Goal: Task Accomplishment & Management: Complete application form

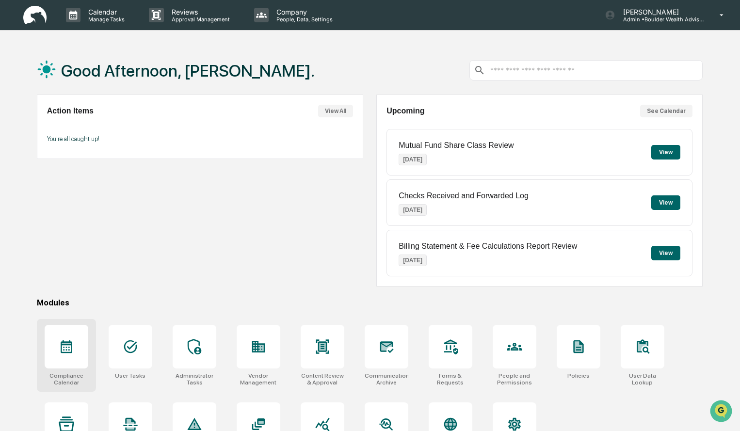
click at [81, 363] on div at bounding box center [67, 347] width 44 height 44
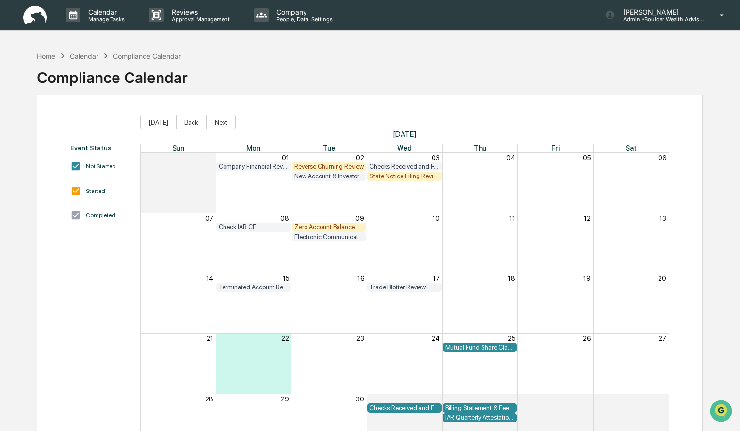
click at [401, 176] on div "State Notice Filing Review" at bounding box center [404, 176] width 70 height 7
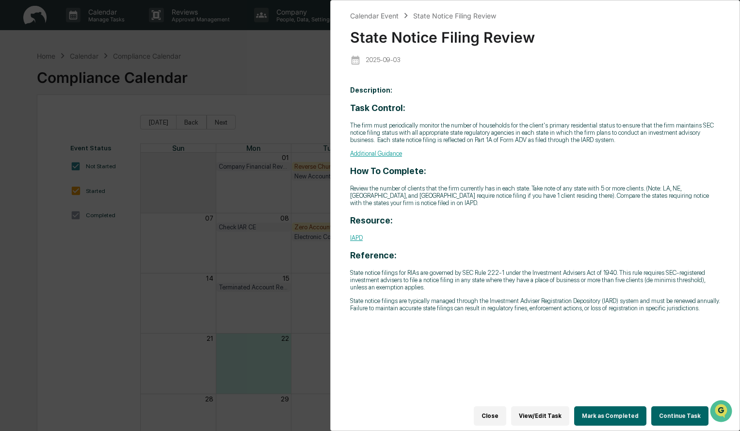
click at [689, 409] on button "Continue Task" at bounding box center [679, 415] width 57 height 19
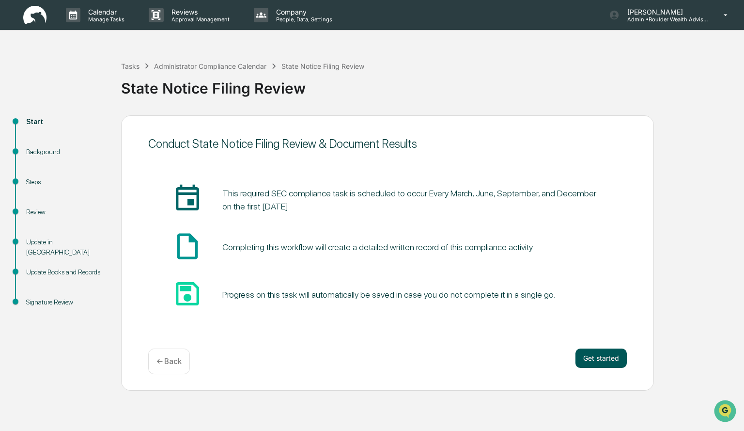
click at [612, 351] on button "Get started" at bounding box center [601, 357] width 51 height 19
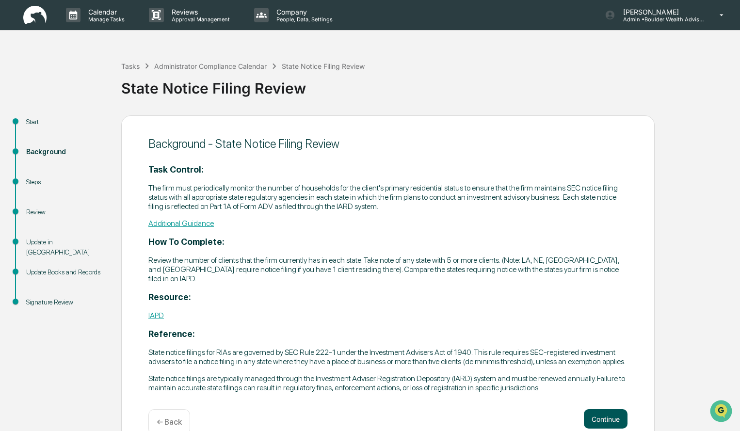
click at [600, 420] on button "Continue" at bounding box center [606, 418] width 44 height 19
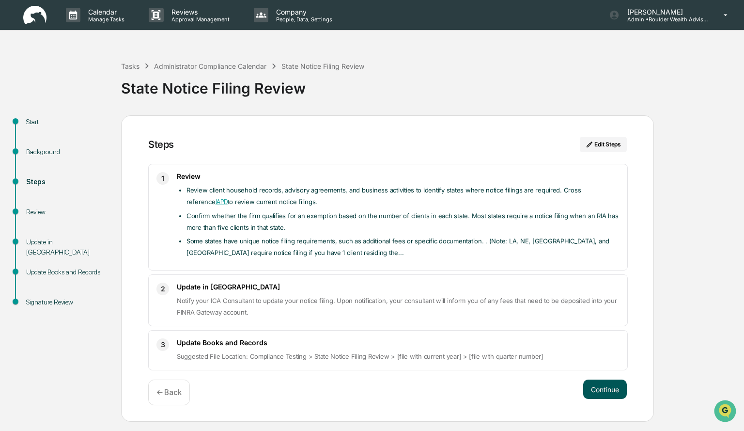
click at [598, 391] on button "Continue" at bounding box center [606, 388] width 44 height 19
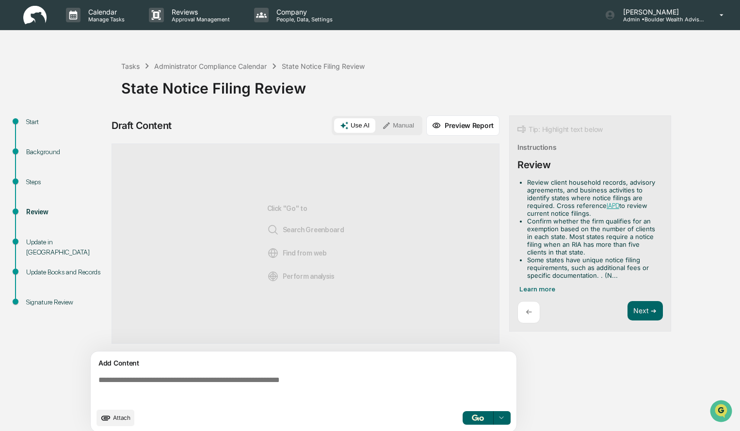
click at [399, 119] on button "Manual" at bounding box center [398, 125] width 44 height 15
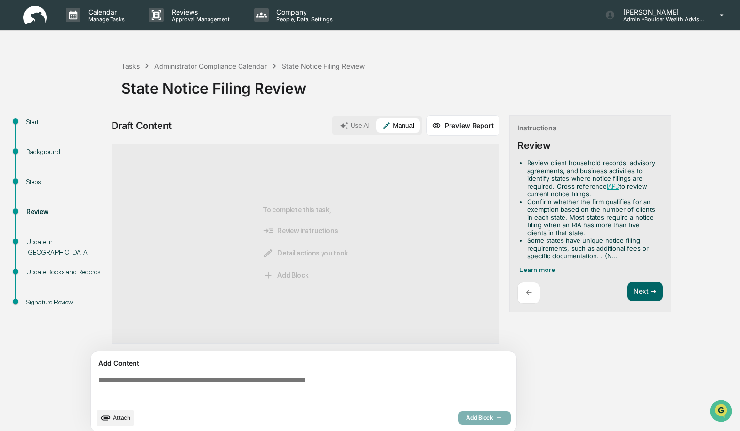
click at [194, 381] on textarea at bounding box center [306, 389] width 422 height 35
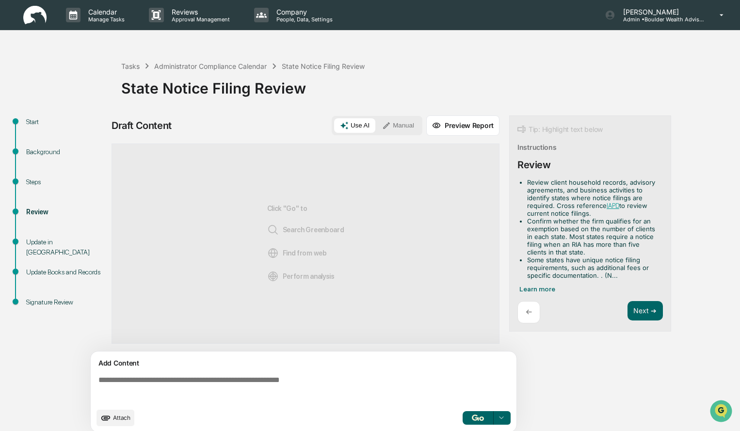
click at [190, 389] on textarea at bounding box center [306, 389] width 422 height 35
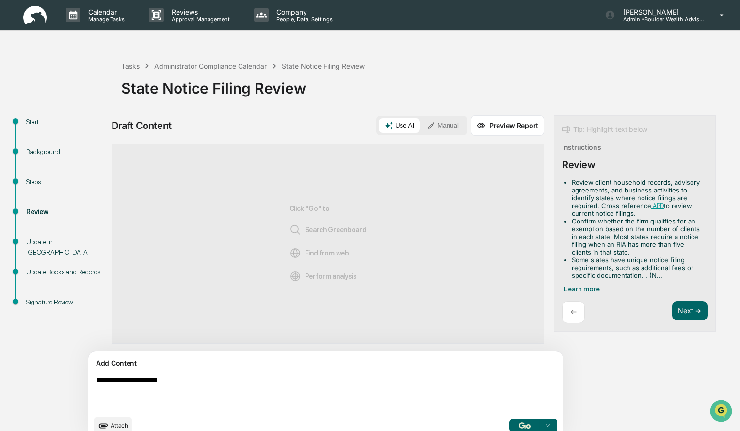
click at [190, 389] on textarea "**********" at bounding box center [303, 393] width 422 height 43
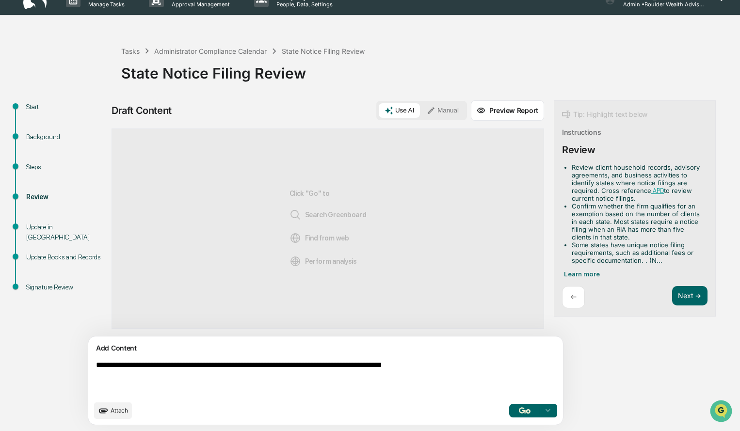
type textarea "**********"
click at [519, 411] on img "button" at bounding box center [525, 410] width 12 height 6
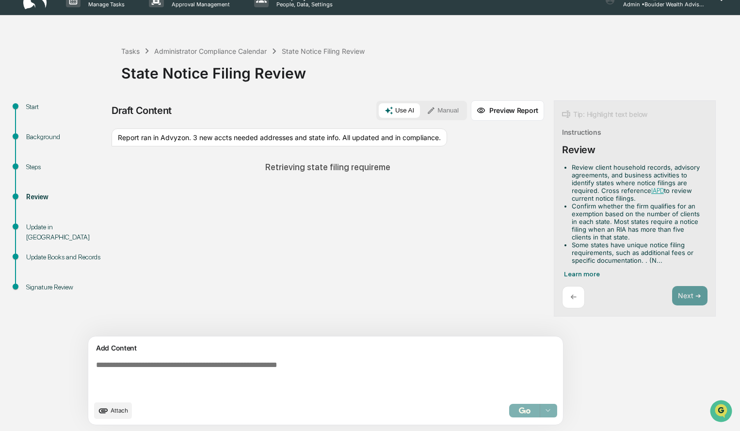
drag, startPoint x: 275, startPoint y: 147, endPoint x: 194, endPoint y: 156, distance: 81.8
click at [194, 147] on div "Report ran in Advyzon. 3 new accts needed addresses and state info. All updated…" at bounding box center [278, 137] width 335 height 18
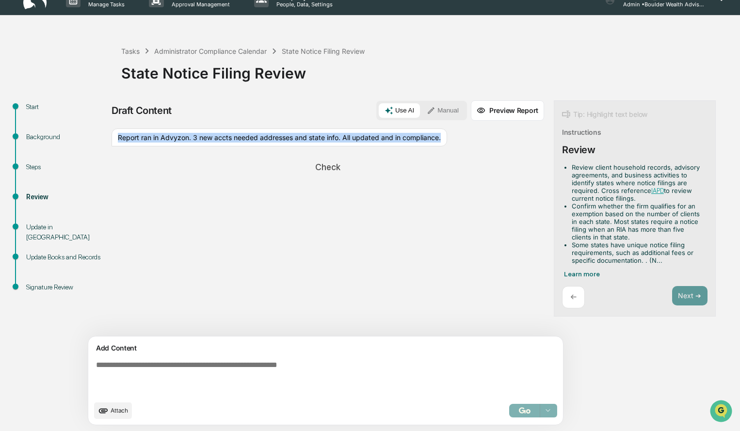
drag, startPoint x: 117, startPoint y: 140, endPoint x: 162, endPoint y: 145, distance: 45.4
click at [162, 145] on div "Report ran in Advyzon. 3 new accts needed addresses and state info. All updated…" at bounding box center [278, 137] width 335 height 18
copy div "Report ran in Advyzon. 3 new accts needed addresses and state info. All updated…"
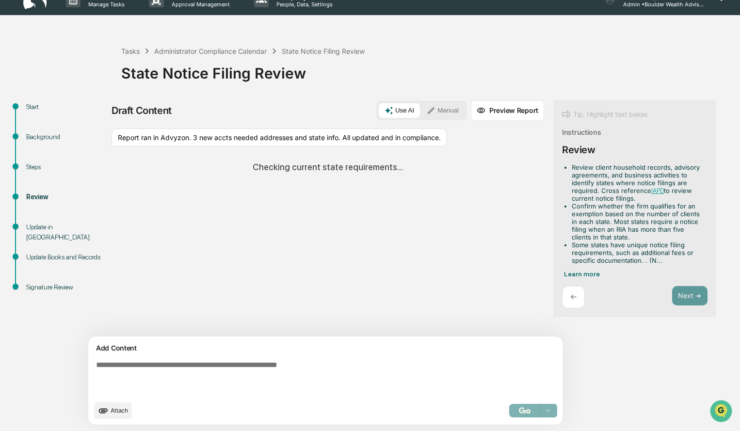
click at [395, 118] on div "Use AI Manual" at bounding box center [421, 110] width 91 height 19
click at [421, 110] on button "Manual" at bounding box center [443, 110] width 44 height 15
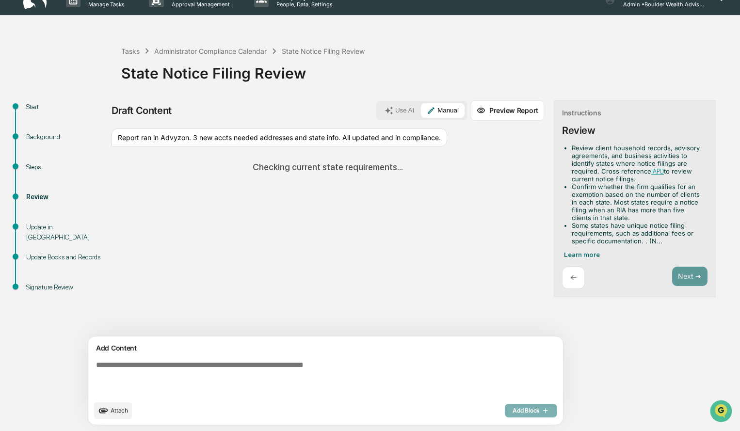
drag, startPoint x: 249, startPoint y: 375, endPoint x: 128, endPoint y: 454, distance: 143.8
click at [128, 416] on html "Calendar Manage Tasks Reviews Approval Management Company People, Data, Setting…" at bounding box center [370, 200] width 740 height 431
paste textarea "**********"
type textarea "**********"
click at [505, 410] on div "Add Block" at bounding box center [531, 411] width 52 height 14
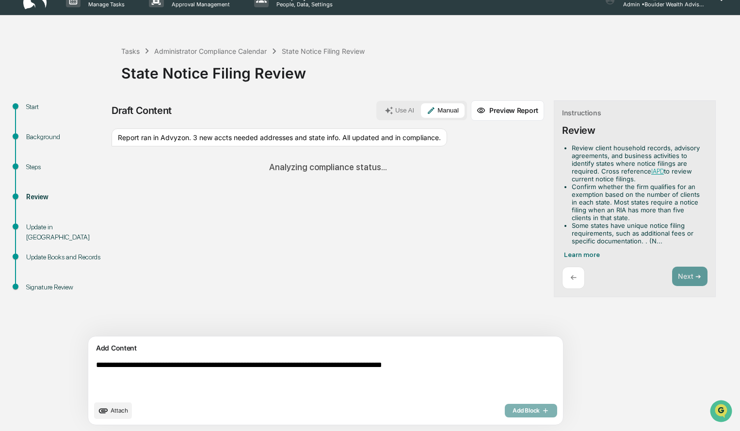
click at [455, 360] on textarea "**********" at bounding box center [303, 378] width 422 height 43
click at [400, 140] on div "Report ran in Advyzon. 3 new accts needed addresses and state info. All updated…" at bounding box center [278, 137] width 335 height 18
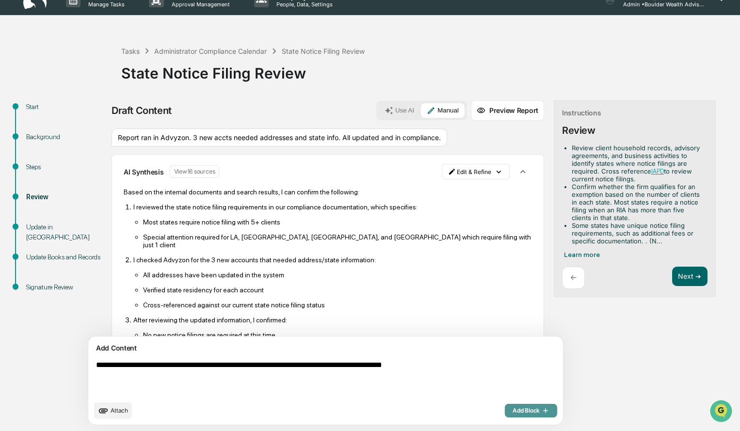
click at [512, 412] on span "Add Block" at bounding box center [530, 411] width 37 height 8
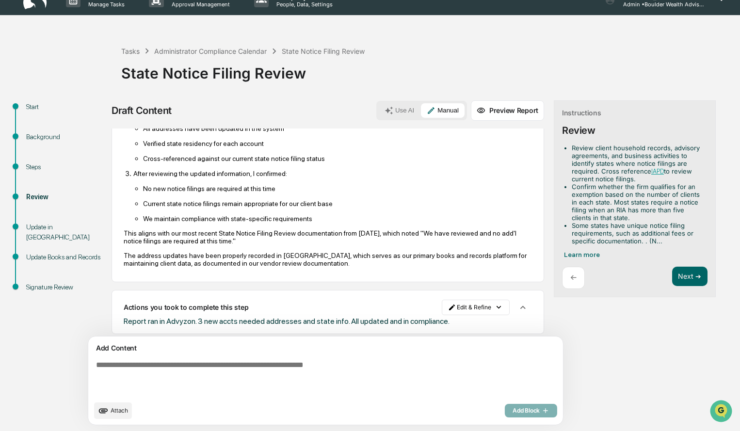
scroll to position [153, 0]
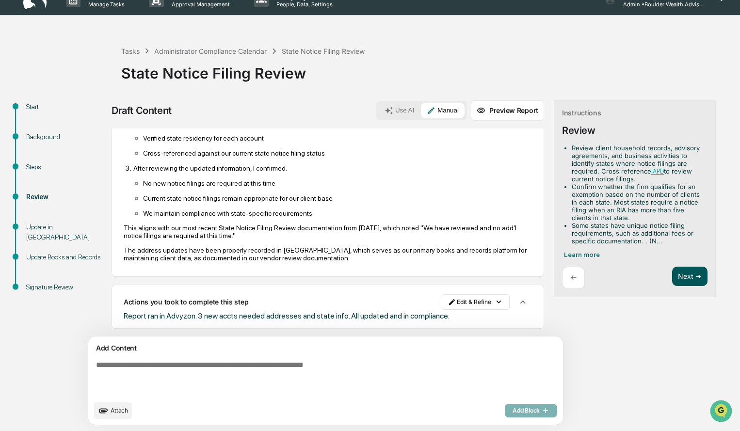
click at [672, 270] on button "Next ➔" at bounding box center [689, 277] width 35 height 20
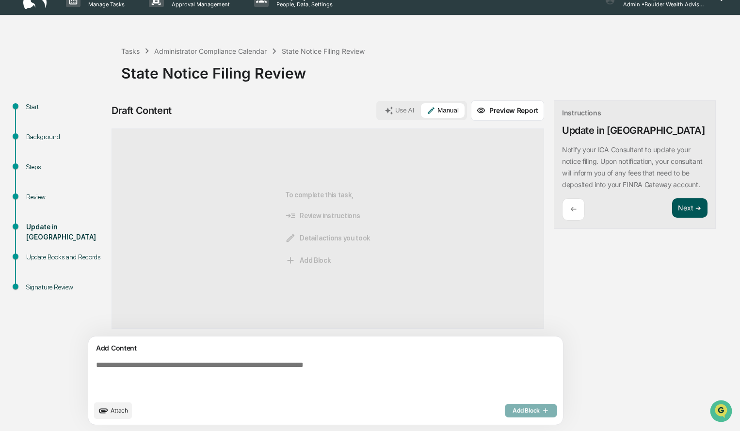
scroll to position [0, 0]
click at [672, 218] on button "Next ➔" at bounding box center [689, 208] width 35 height 20
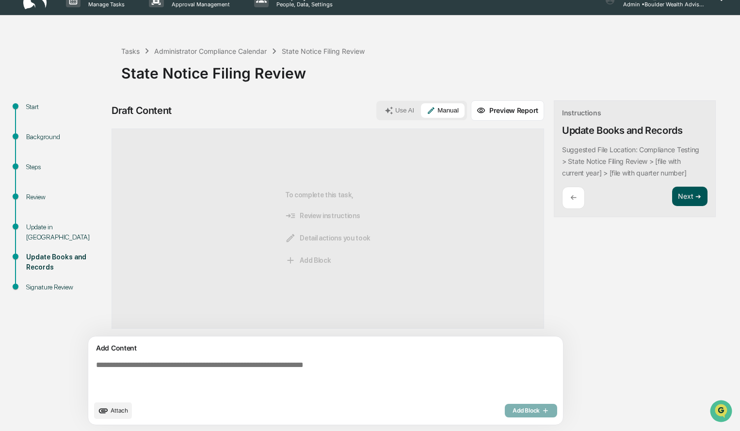
click at [672, 190] on button "Next ➔" at bounding box center [689, 197] width 35 height 20
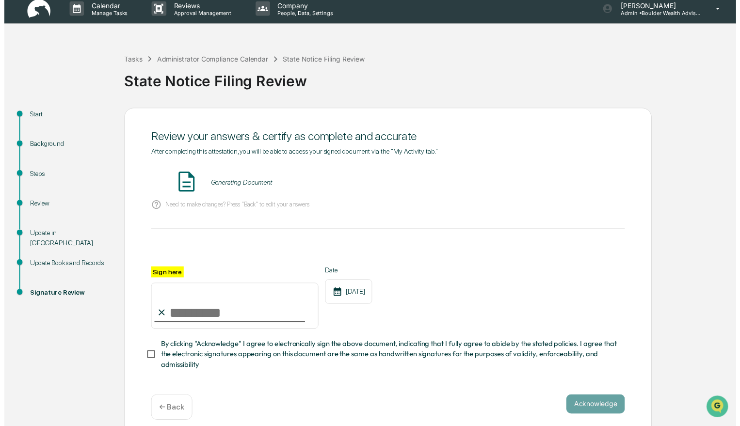
scroll to position [15, 0]
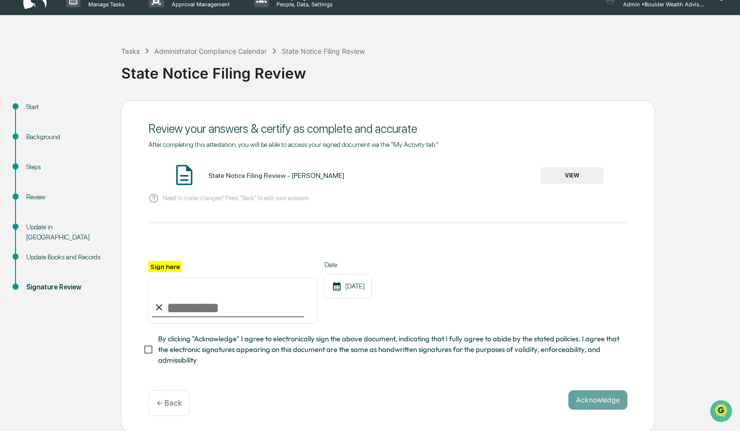
click at [567, 176] on button "VIEW" at bounding box center [571, 175] width 63 height 16
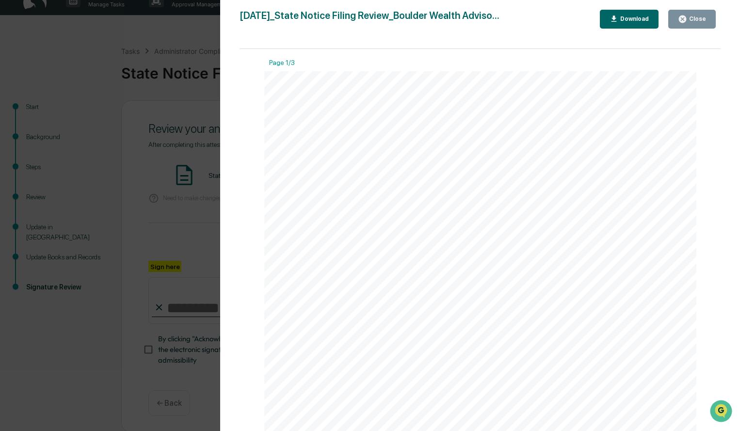
click at [704, 22] on div "Close" at bounding box center [696, 19] width 19 height 7
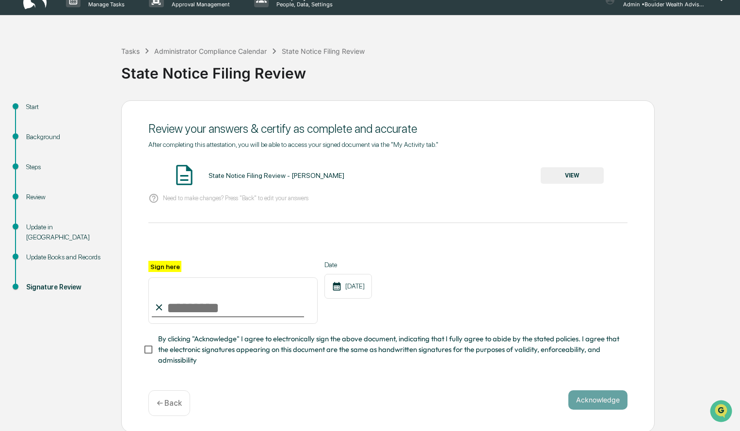
click at [257, 306] on input "Sign here" at bounding box center [232, 300] width 169 height 47
type input "**********"
click at [594, 403] on button "Acknowledge" at bounding box center [597, 399] width 59 height 19
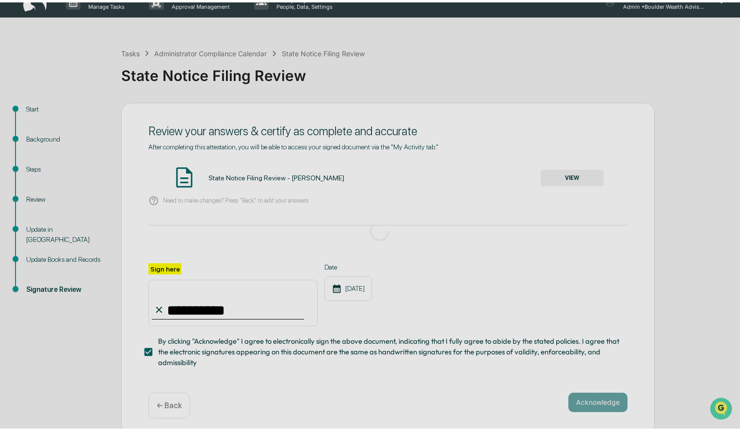
scroll to position [0, 0]
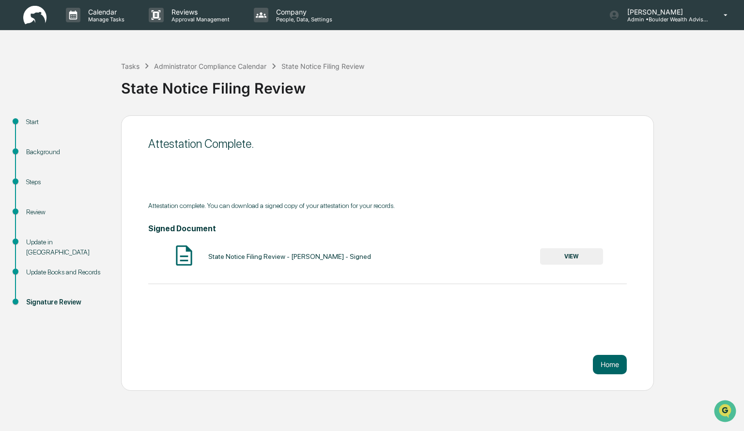
click at [579, 256] on button "VIEW" at bounding box center [571, 256] width 63 height 16
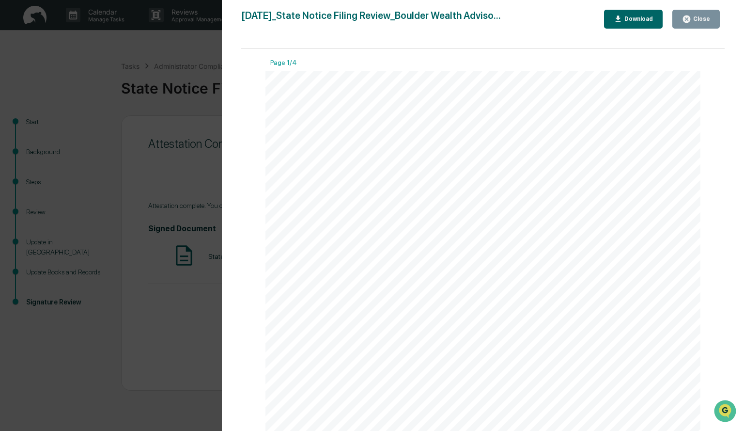
click at [644, 22] on div "Download" at bounding box center [638, 19] width 31 height 7
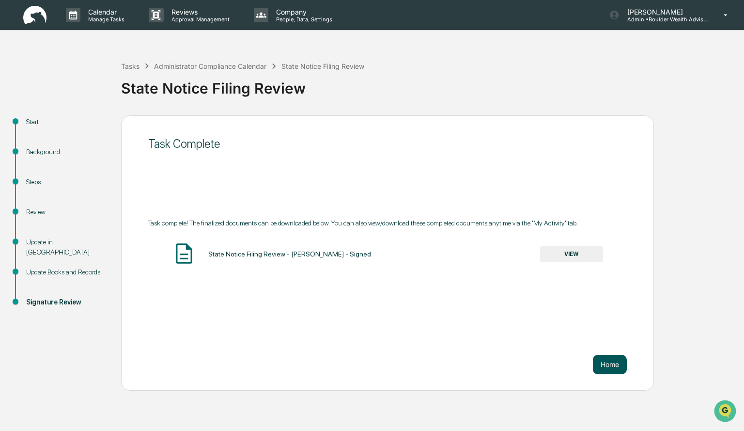
click at [603, 361] on button "Home" at bounding box center [610, 364] width 34 height 19
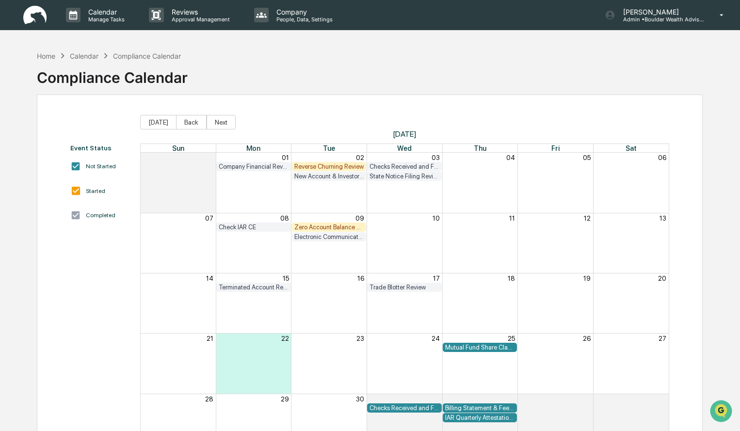
click at [345, 164] on div "Reverse Churning Review" at bounding box center [329, 166] width 70 height 7
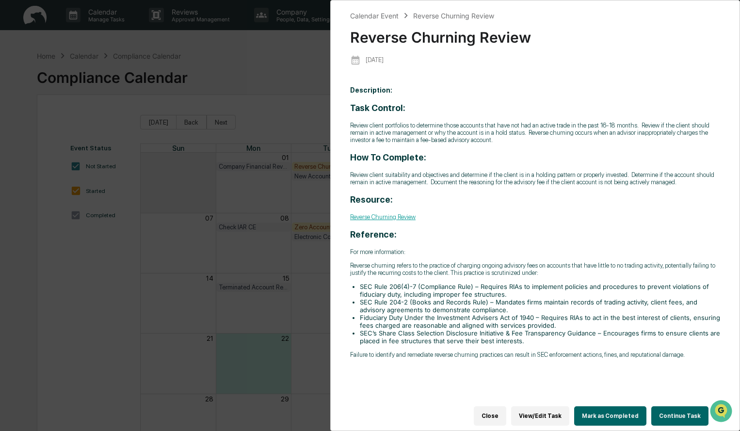
click at [674, 408] on button "Continue Task" at bounding box center [679, 415] width 57 height 19
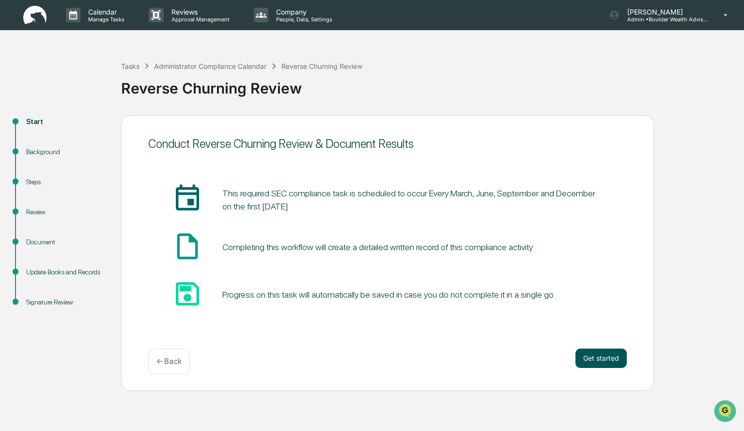
click at [597, 360] on button "Get started" at bounding box center [601, 357] width 51 height 19
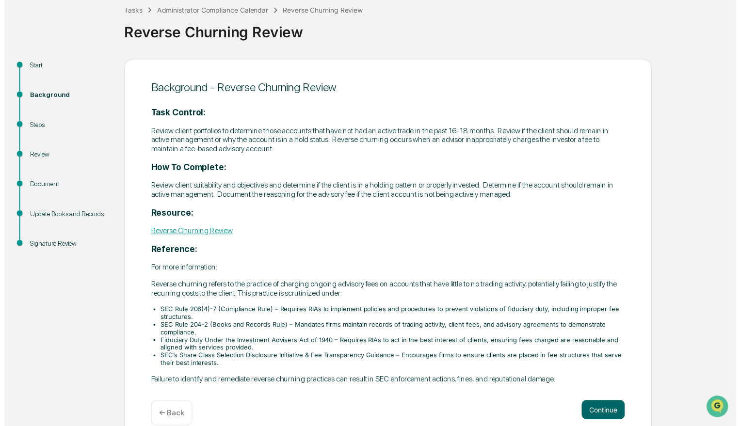
scroll to position [72, 0]
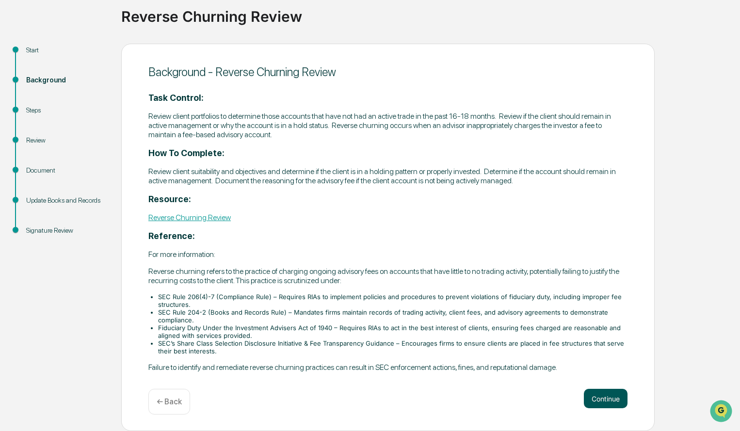
click at [609, 396] on button "Continue" at bounding box center [606, 398] width 44 height 19
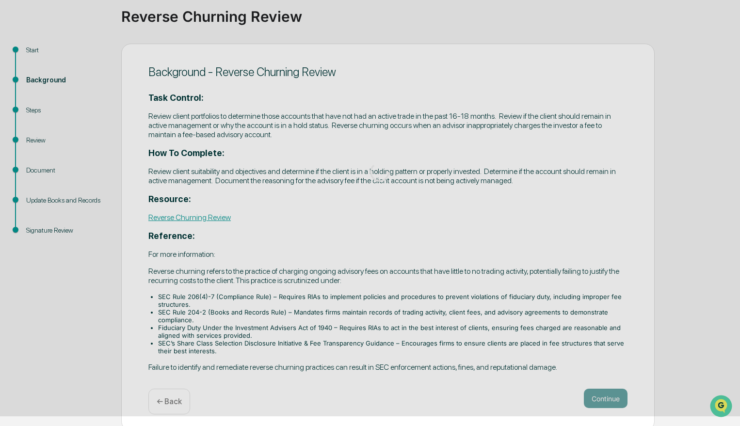
scroll to position [39, 0]
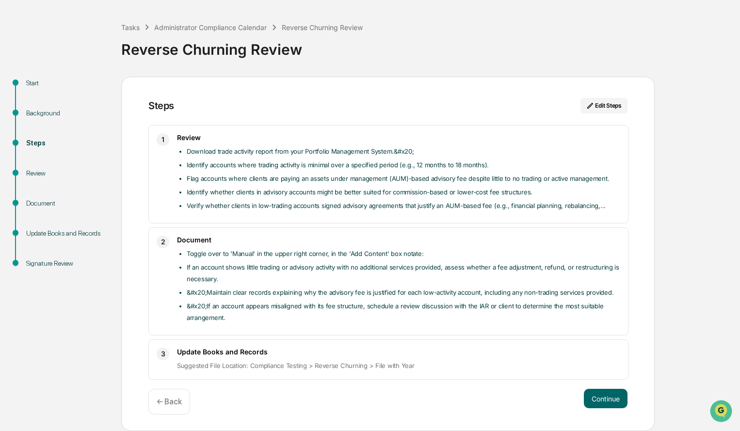
click at [609, 396] on button "Continue" at bounding box center [606, 398] width 44 height 19
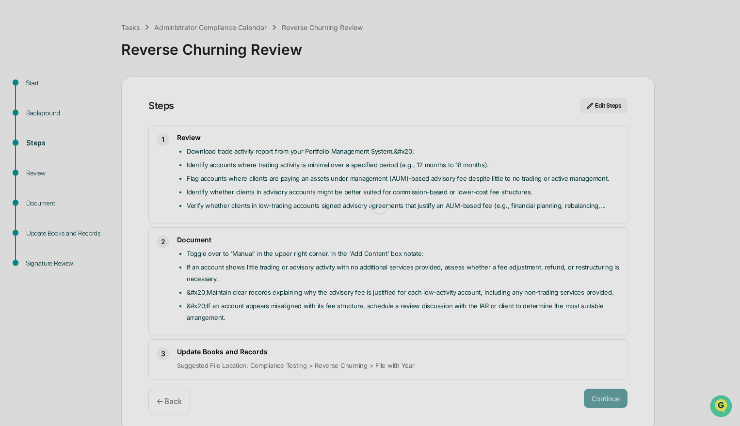
scroll to position [7, 0]
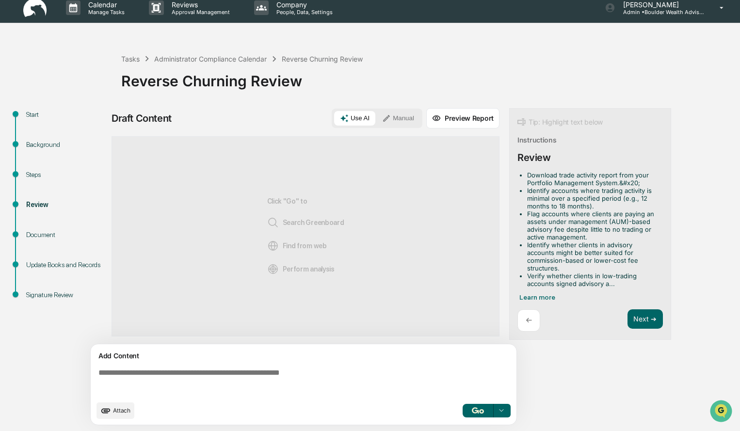
click at [417, 116] on button "Manual" at bounding box center [398, 118] width 44 height 15
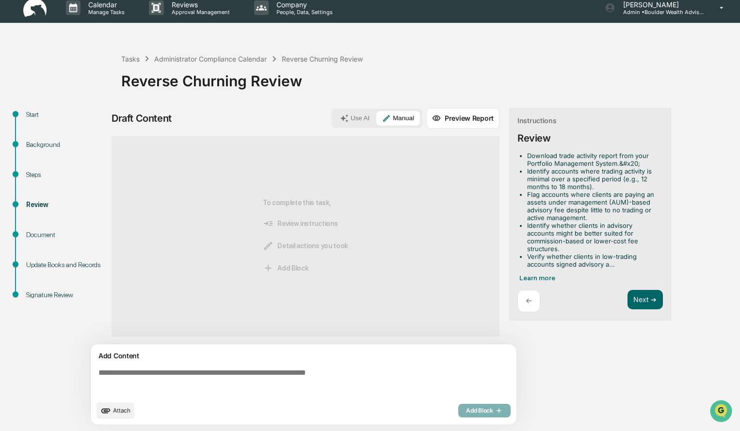
click at [191, 367] on textarea at bounding box center [306, 381] width 422 height 35
paste textarea "**********"
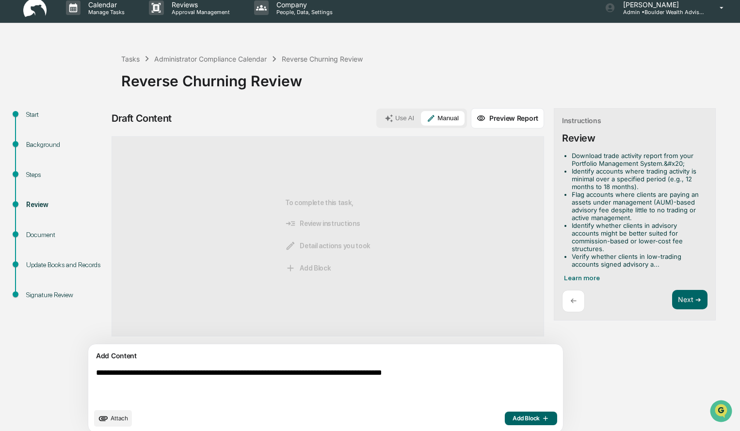
drag, startPoint x: 364, startPoint y: 369, endPoint x: 307, endPoint y: 390, distance: 60.4
click at [307, 390] on textarea "**********" at bounding box center [303, 385] width 422 height 43
drag, startPoint x: 467, startPoint y: 371, endPoint x: 186, endPoint y: 392, distance: 281.9
click at [186, 392] on textarea "**********" at bounding box center [303, 385] width 422 height 43
type textarea "**********"
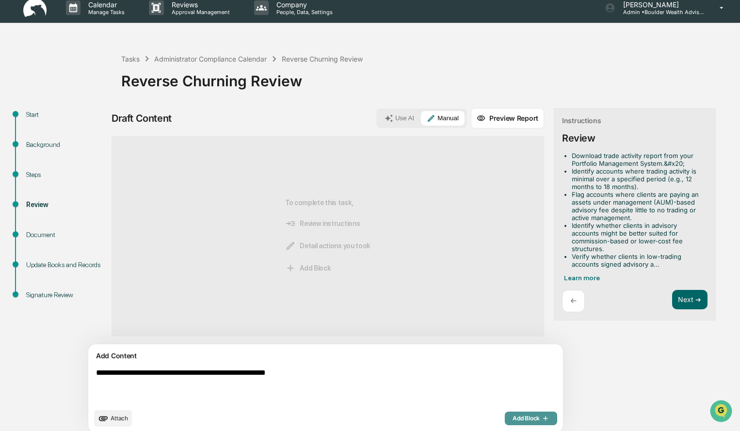
click at [505, 413] on button "Add Block" at bounding box center [531, 418] width 52 height 14
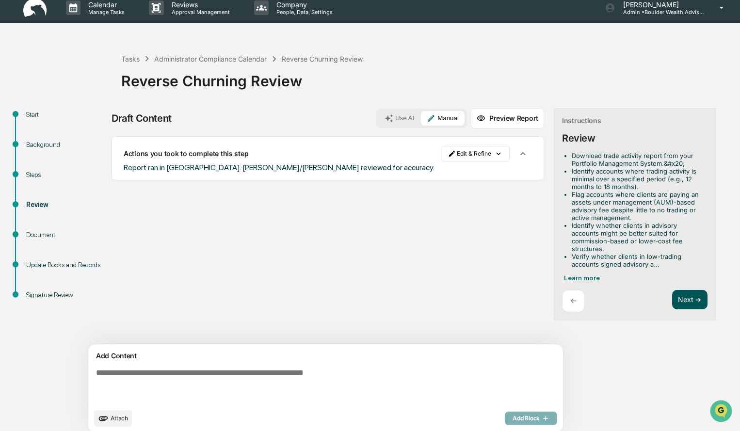
click at [672, 299] on button "Next ➔" at bounding box center [689, 300] width 35 height 20
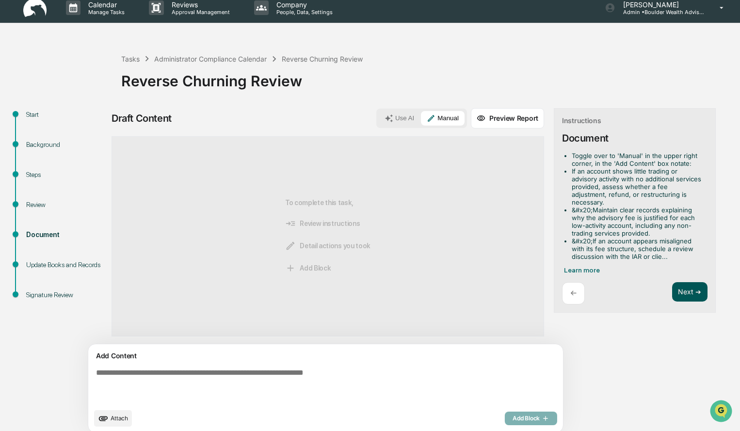
click at [672, 282] on button "Next ➔" at bounding box center [689, 292] width 35 height 20
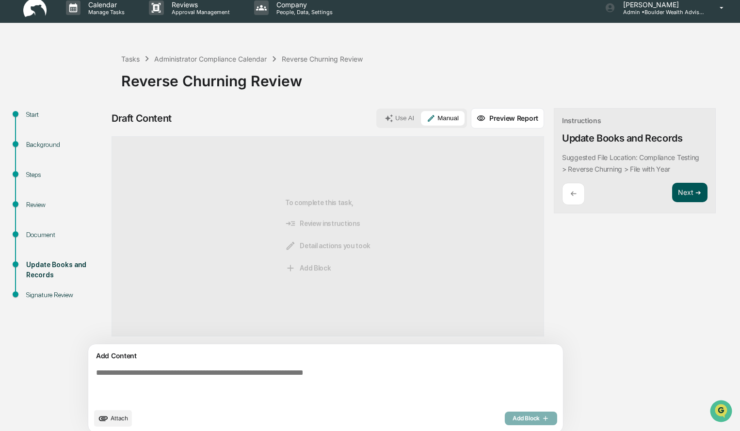
click at [672, 200] on button "Next ➔" at bounding box center [689, 193] width 35 height 20
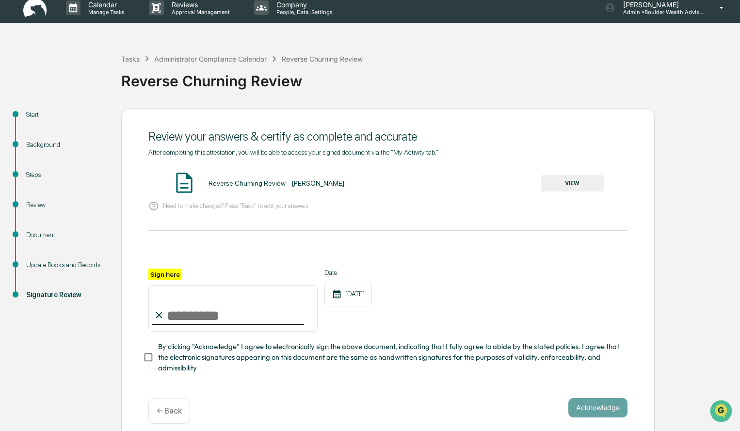
click at [573, 184] on button "VIEW" at bounding box center [571, 183] width 63 height 16
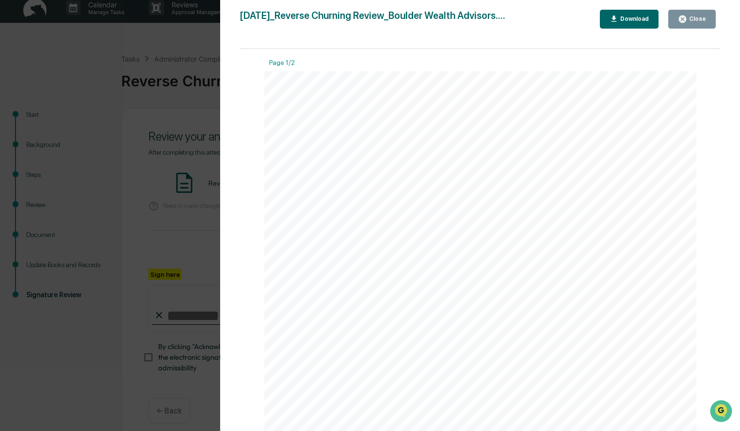
click at [695, 20] on div "Close" at bounding box center [696, 19] width 19 height 7
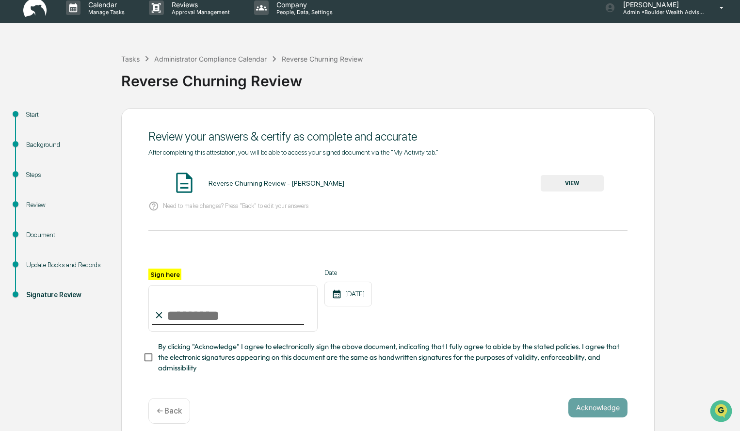
click at [230, 313] on input "Sign here" at bounding box center [232, 308] width 169 height 47
type input "**********"
click at [588, 412] on button "Acknowledge" at bounding box center [597, 407] width 59 height 19
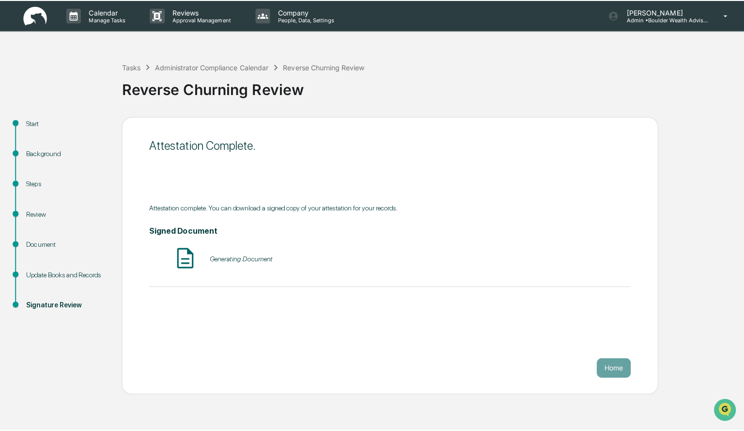
scroll to position [0, 0]
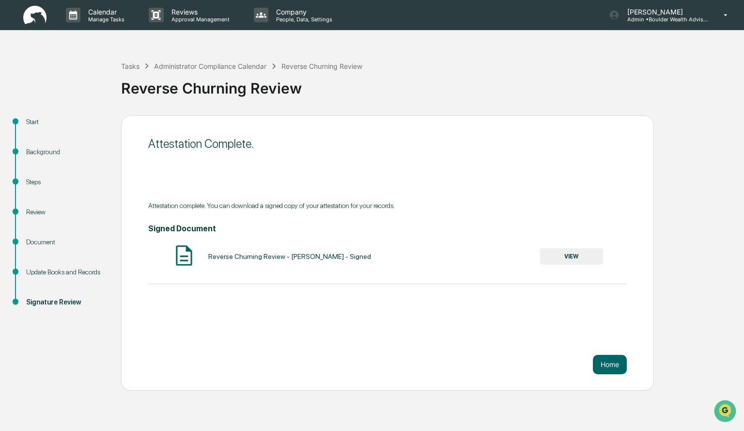
click at [585, 252] on button "VIEW" at bounding box center [571, 256] width 63 height 16
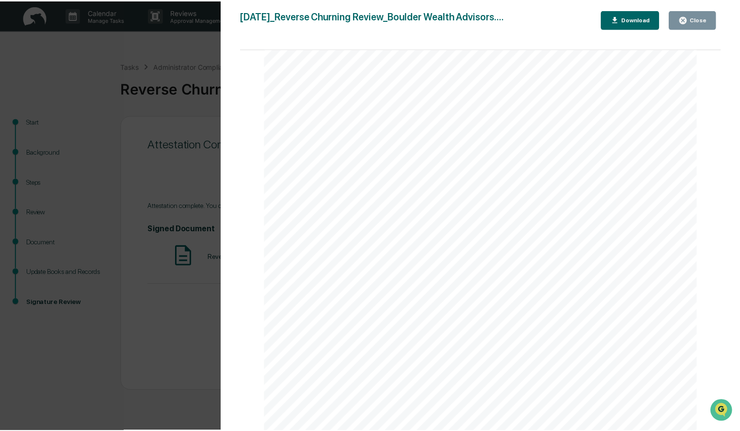
scroll to position [1499, 0]
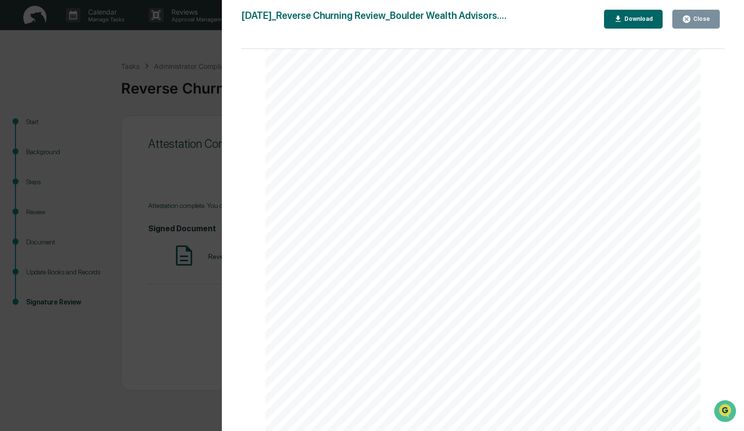
click at [655, 26] on button "Download" at bounding box center [633, 19] width 59 height 19
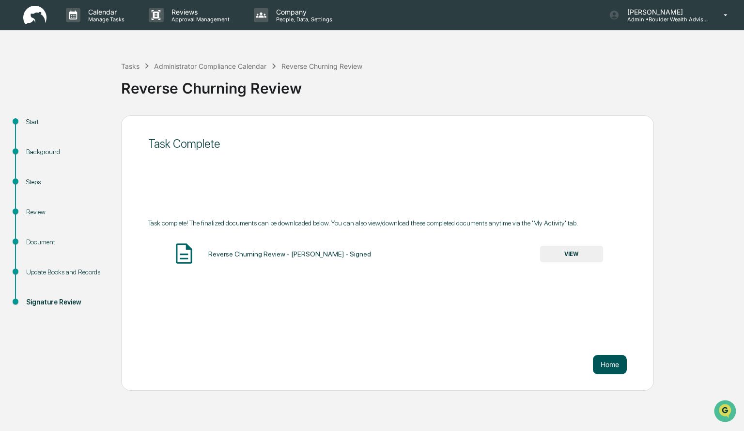
click at [614, 360] on button "Home" at bounding box center [610, 364] width 34 height 19
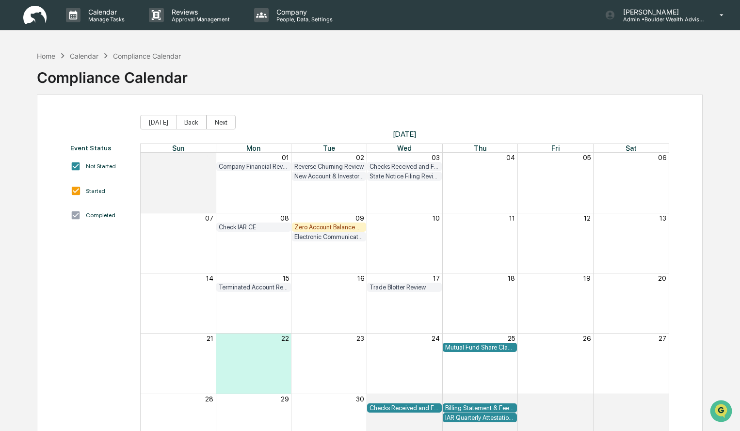
click at [345, 226] on div "Zero Account Balance Review" at bounding box center [329, 226] width 70 height 7
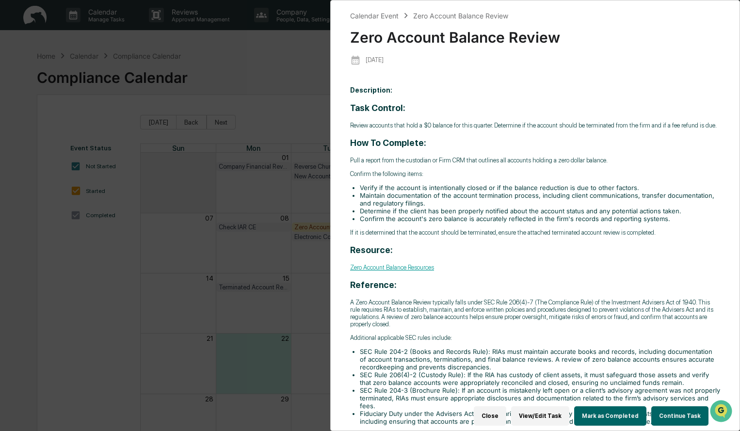
click at [679, 413] on button "Continue Task" at bounding box center [679, 415] width 57 height 19
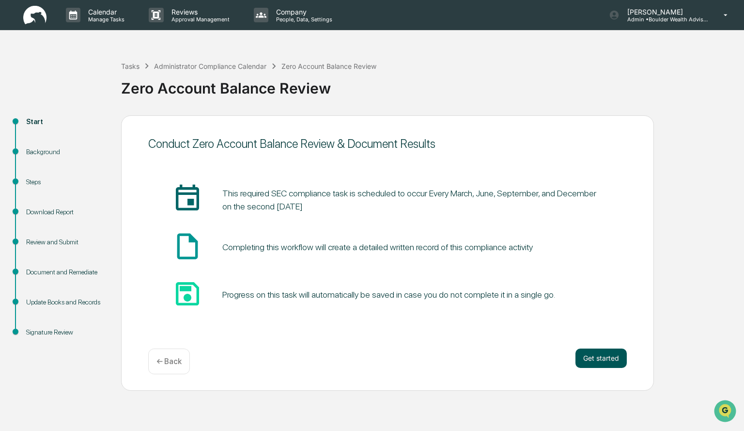
click at [590, 358] on button "Get started" at bounding box center [601, 357] width 51 height 19
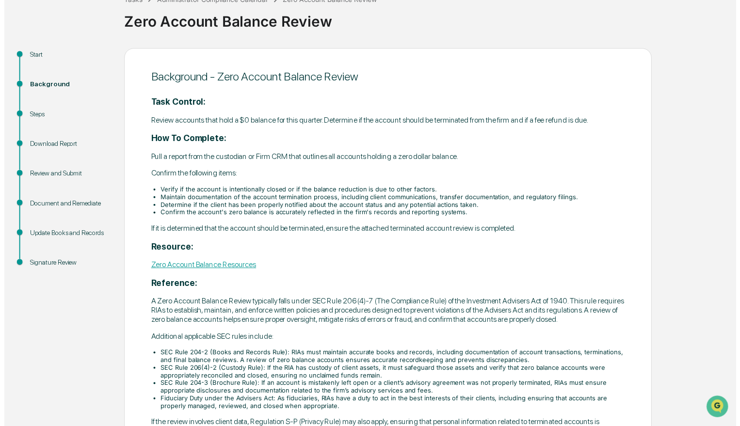
scroll to position [135, 0]
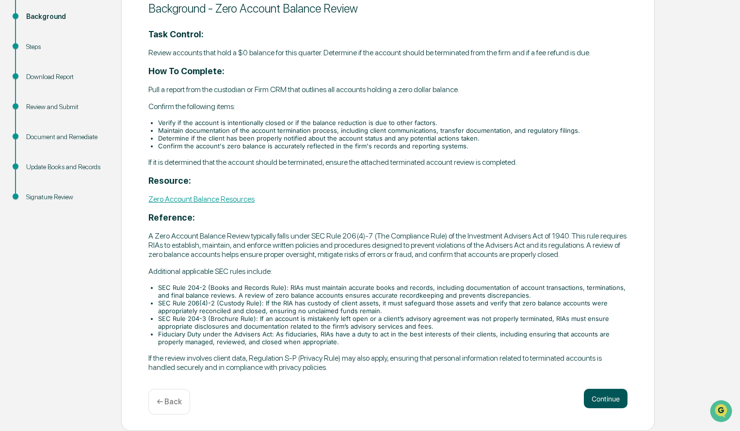
click at [602, 397] on button "Continue" at bounding box center [606, 398] width 44 height 19
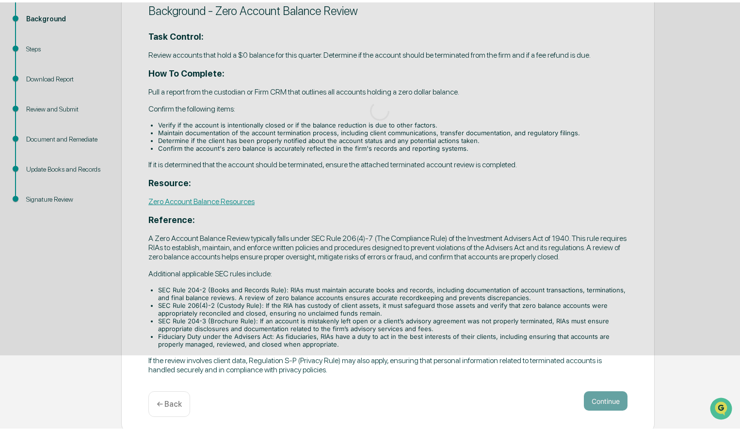
scroll to position [0, 0]
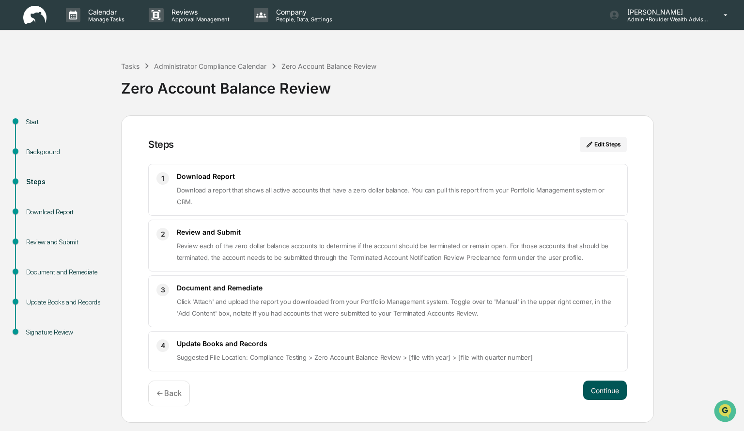
click at [604, 385] on button "Continue" at bounding box center [606, 389] width 44 height 19
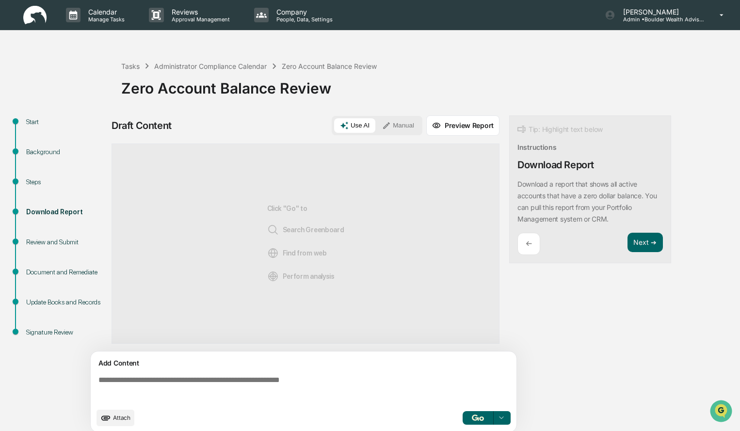
click at [411, 123] on button "Manual" at bounding box center [398, 125] width 44 height 15
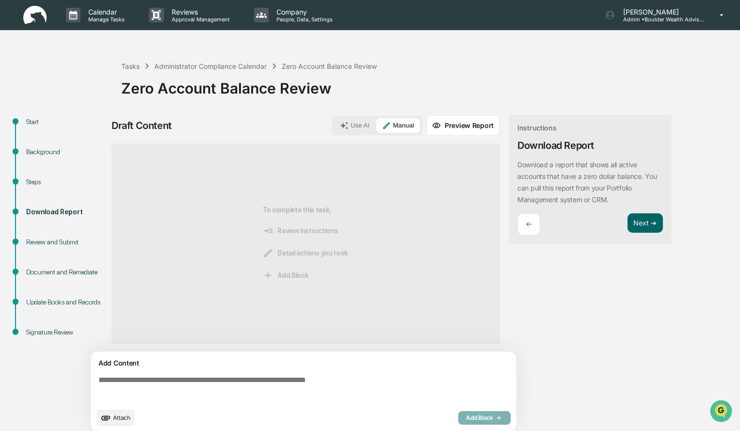
drag, startPoint x: 252, startPoint y: 390, endPoint x: 260, endPoint y: 389, distance: 8.7
click at [260, 389] on textarea at bounding box center [306, 389] width 422 height 35
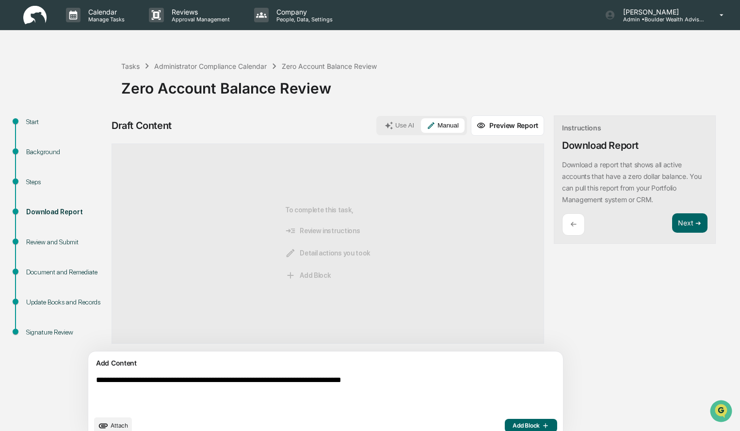
type textarea "**********"
click at [512, 422] on span "Add Block" at bounding box center [530, 426] width 37 height 8
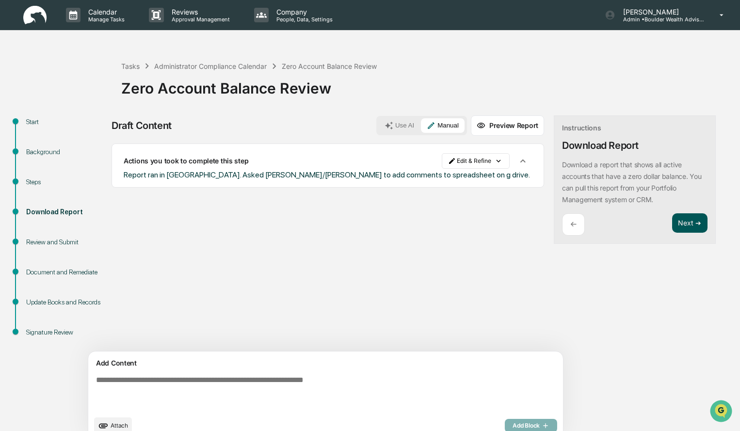
click at [672, 225] on button "Next ➔" at bounding box center [689, 223] width 35 height 20
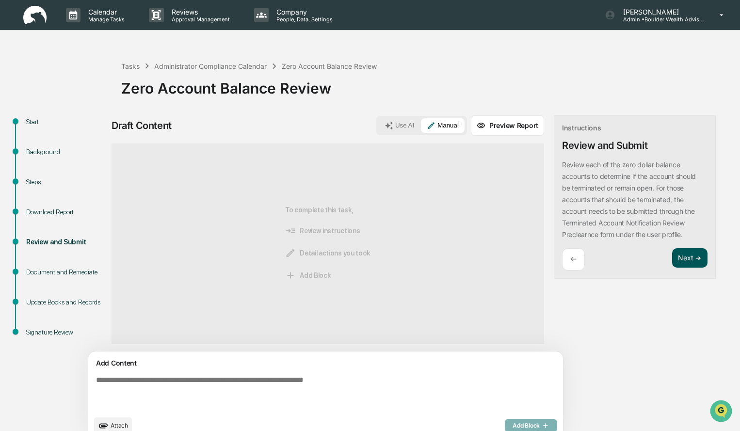
click at [672, 255] on button "Next ➔" at bounding box center [689, 258] width 35 height 20
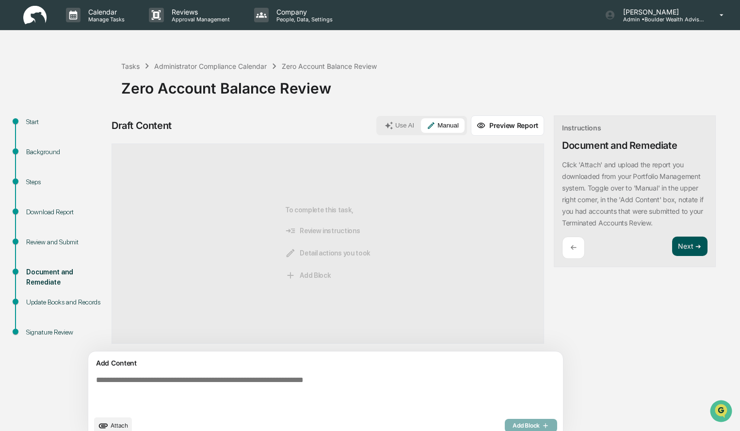
click at [672, 250] on button "Next ➔" at bounding box center [689, 247] width 35 height 20
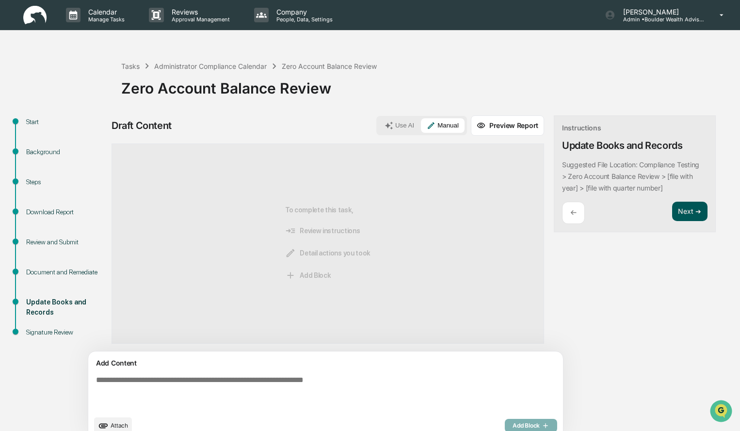
click at [672, 215] on button "Next ➔" at bounding box center [689, 212] width 35 height 20
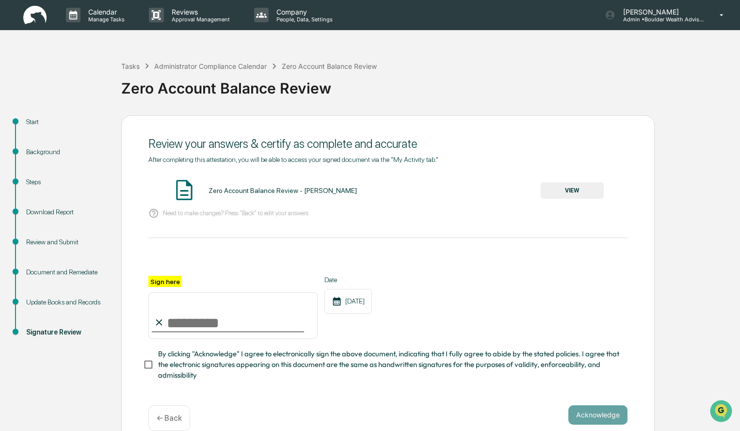
click at [585, 192] on button "VIEW" at bounding box center [571, 190] width 63 height 16
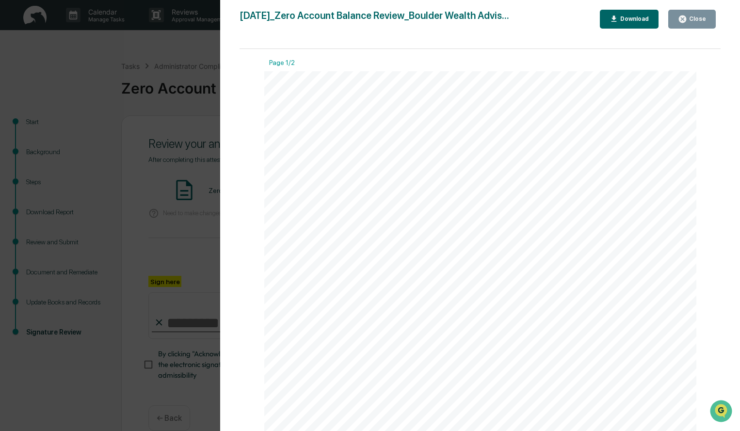
click at [686, 22] on icon "button" at bounding box center [682, 19] width 9 height 9
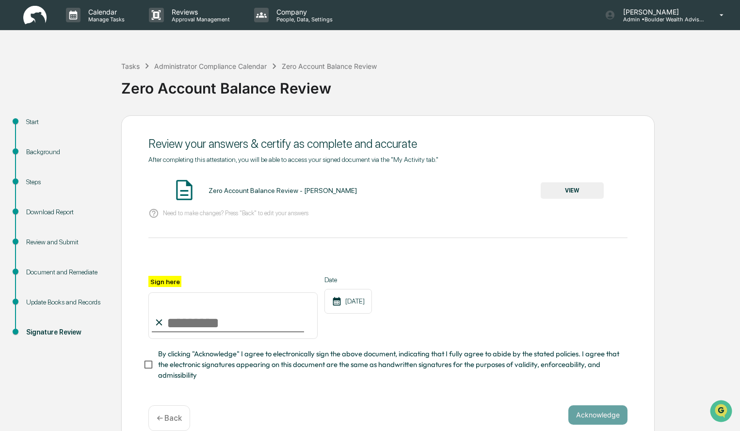
click at [236, 319] on input "Sign here" at bounding box center [232, 315] width 169 height 47
type input "**********"
click at [587, 416] on button "Acknowledge" at bounding box center [597, 414] width 59 height 19
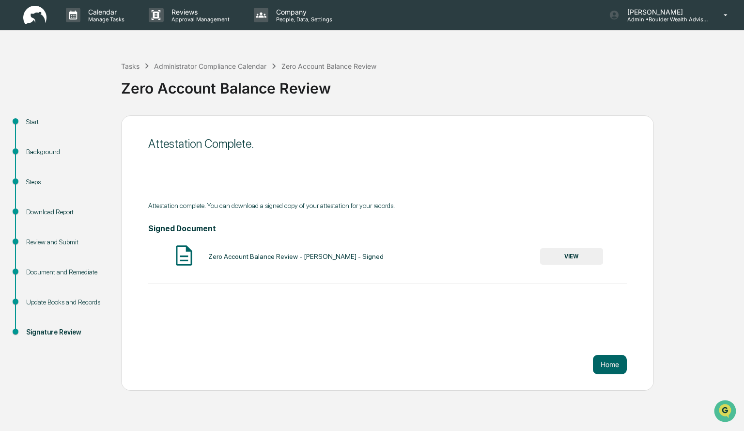
click at [563, 255] on button "VIEW" at bounding box center [571, 256] width 63 height 16
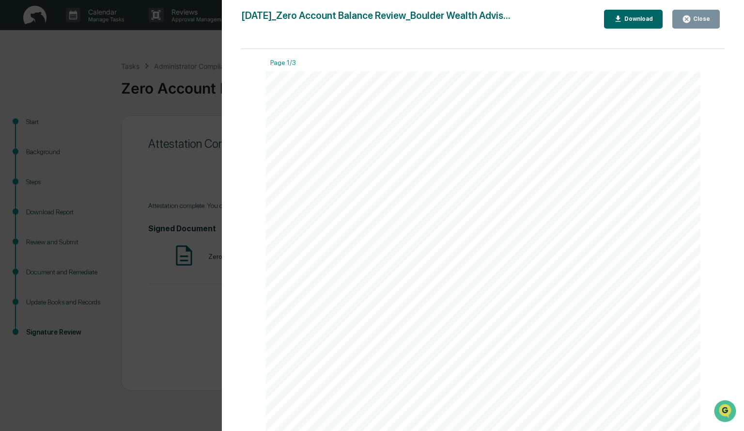
click at [648, 18] on div "Download" at bounding box center [638, 19] width 31 height 7
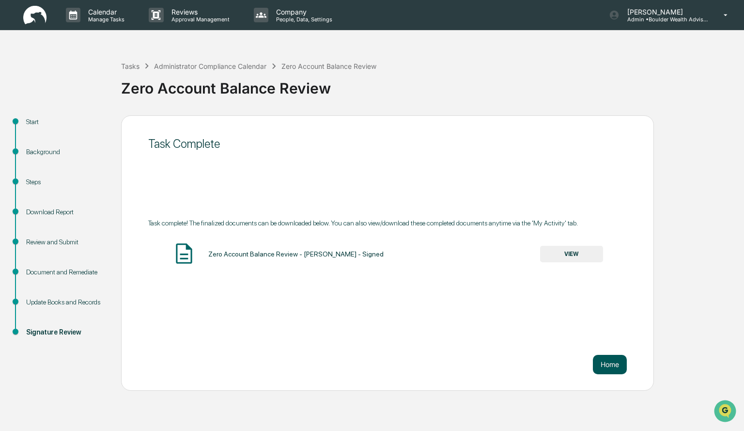
click at [617, 365] on button "Home" at bounding box center [610, 364] width 34 height 19
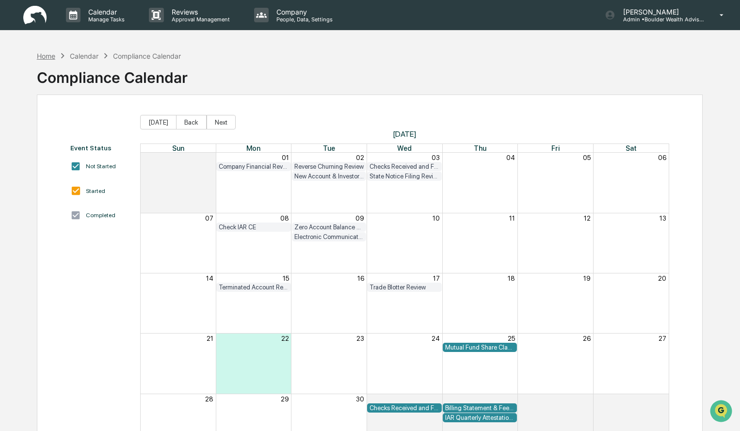
click at [42, 55] on div "Home" at bounding box center [46, 56] width 18 height 8
